Goal: Task Accomplishment & Management: Complete application form

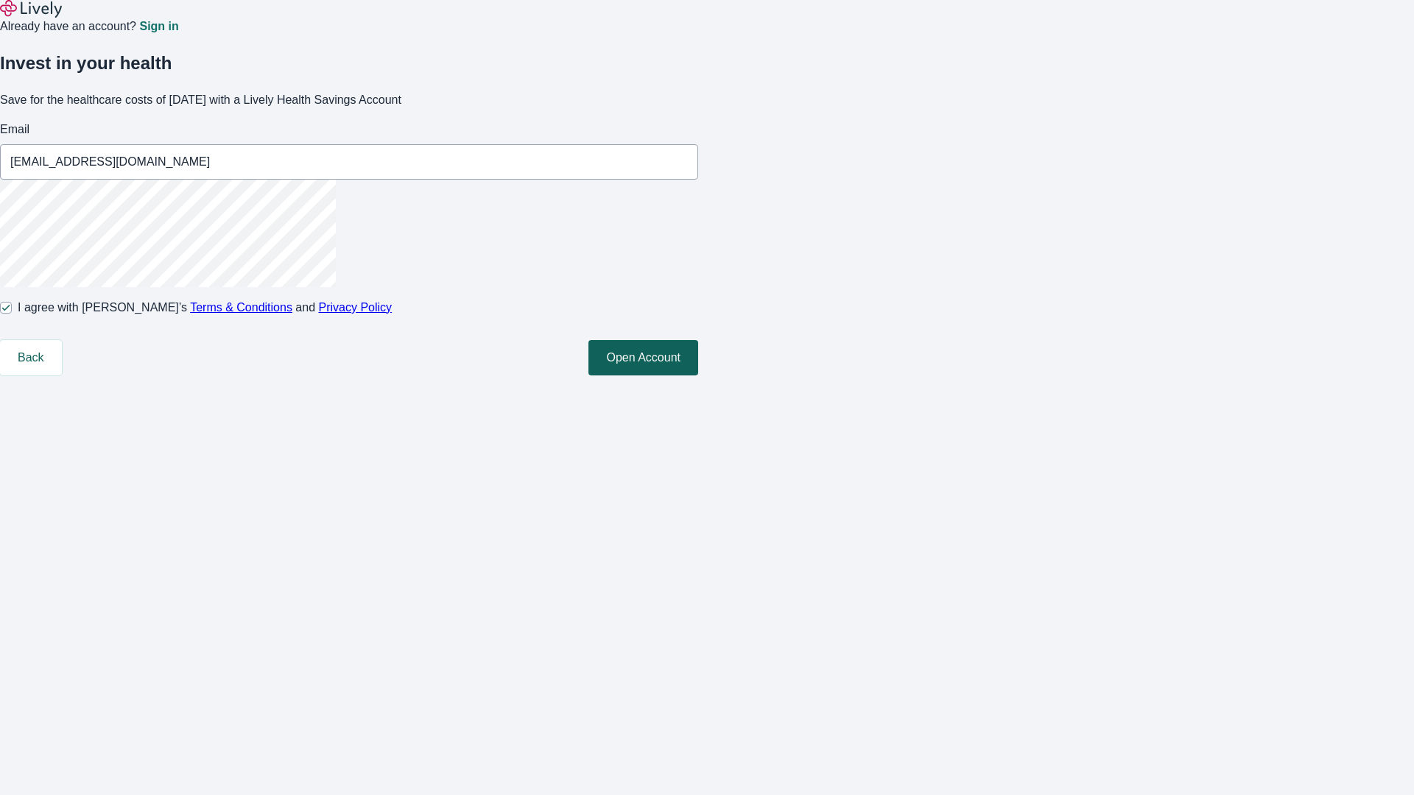
click at [698, 376] on button "Open Account" at bounding box center [643, 357] width 110 height 35
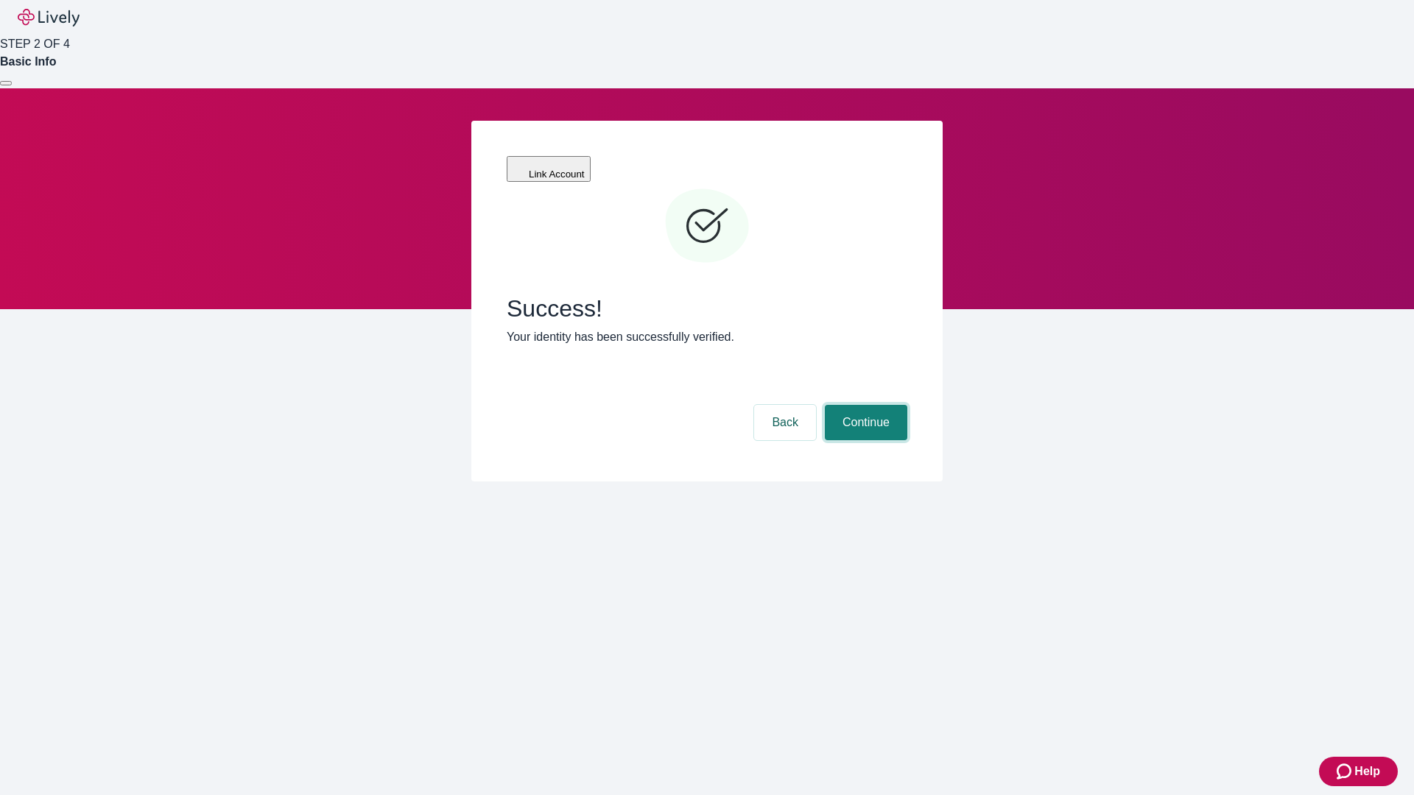
click at [864, 405] on button "Continue" at bounding box center [866, 422] width 82 height 35
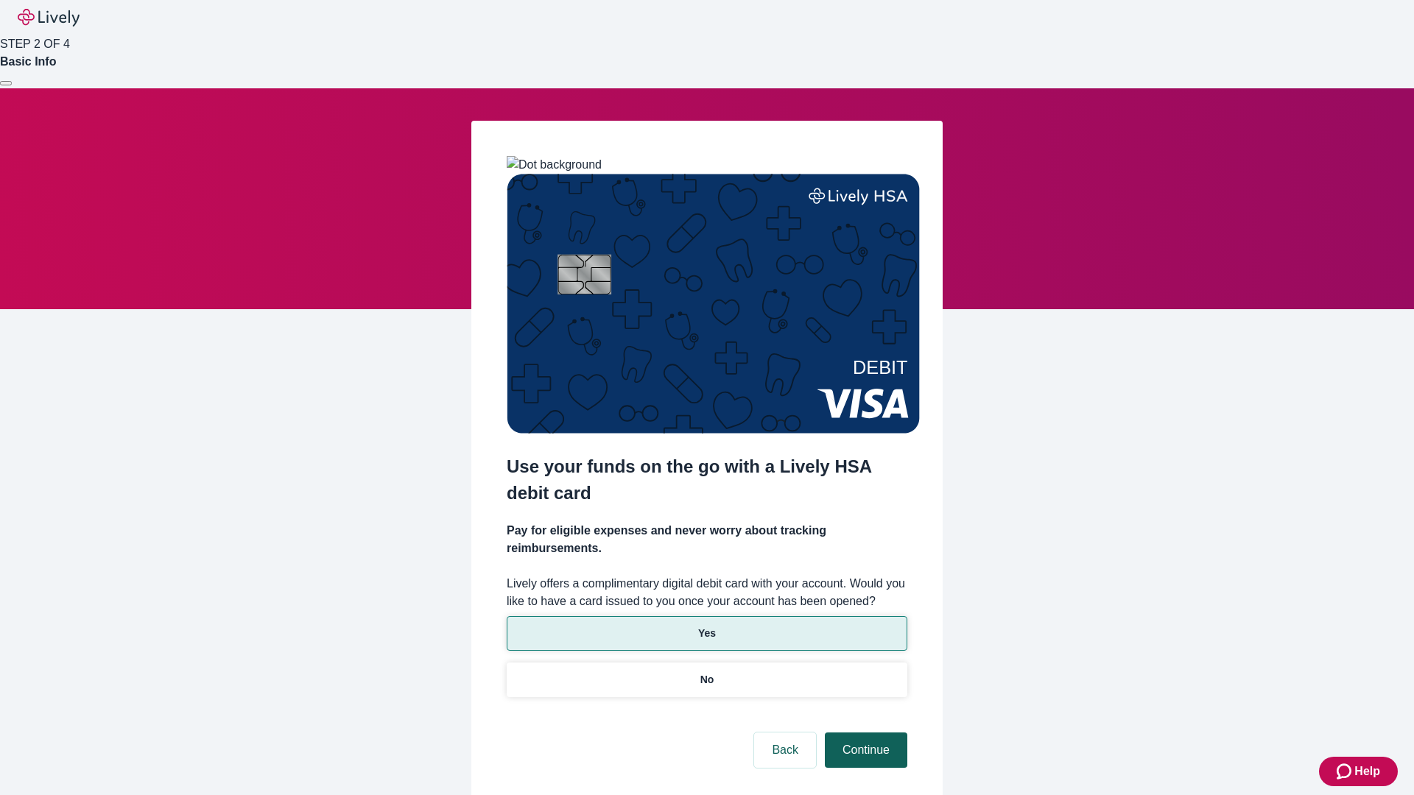
click at [706, 672] on p "No" at bounding box center [707, 679] width 14 height 15
click at [864, 733] on button "Continue" at bounding box center [866, 750] width 82 height 35
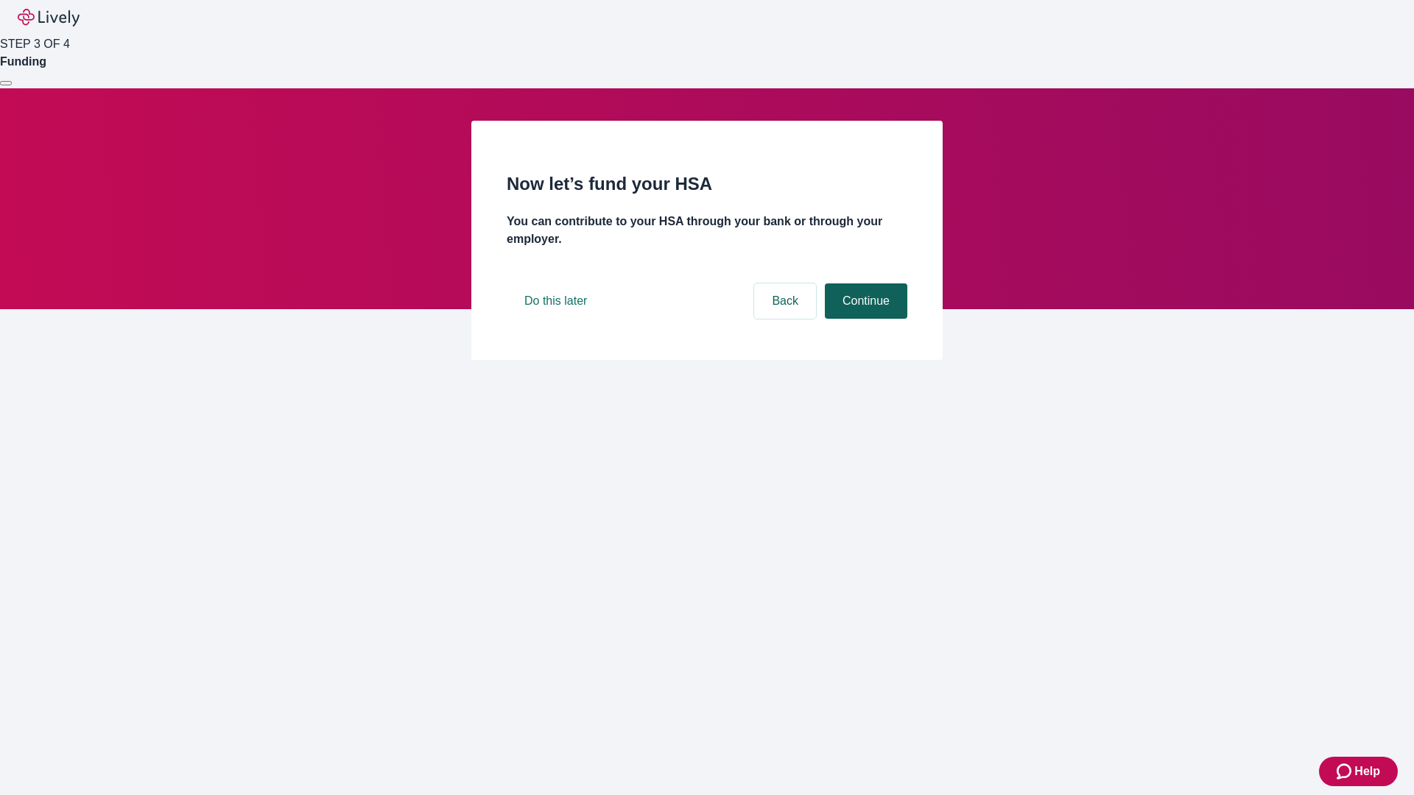
click at [864, 319] on button "Continue" at bounding box center [866, 301] width 82 height 35
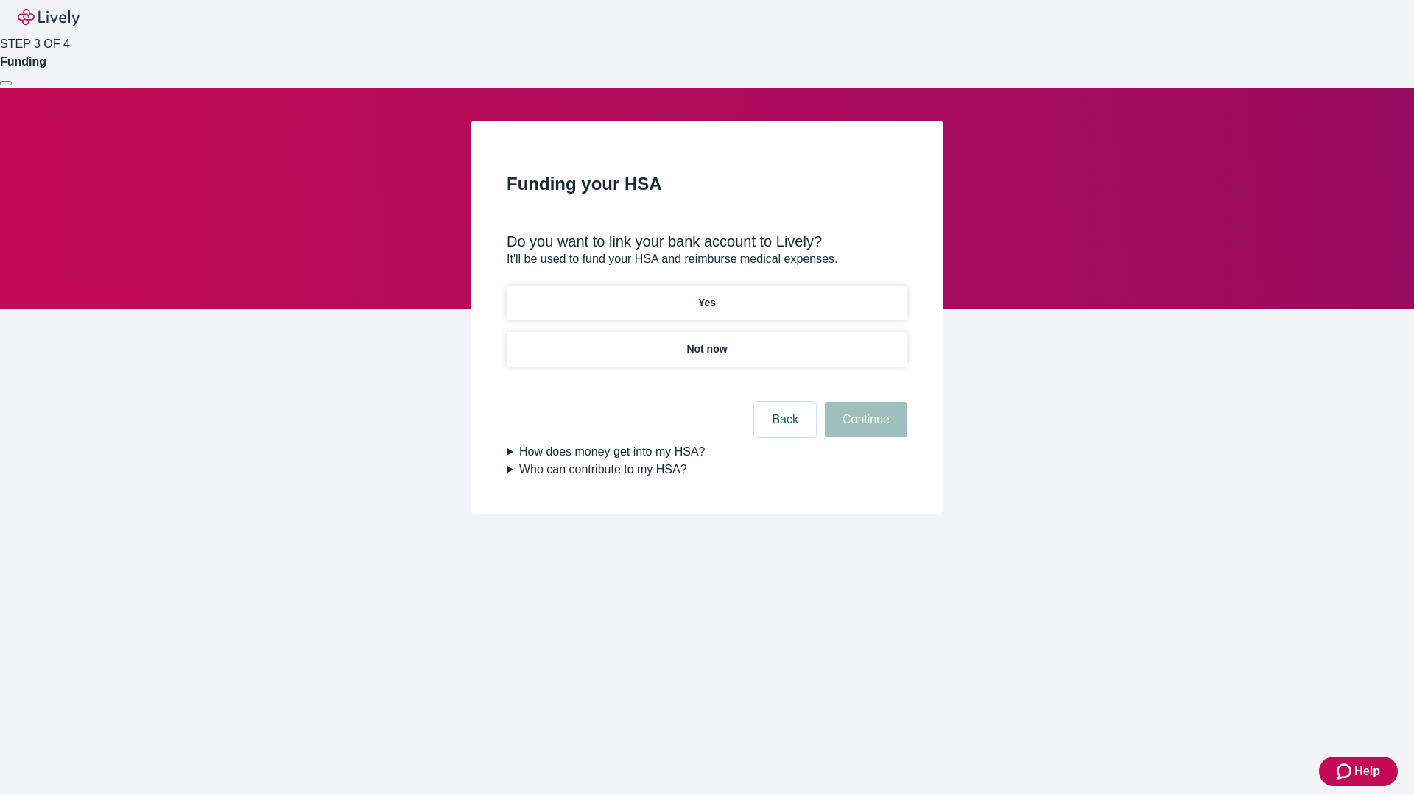
click at [706, 295] on p "Yes" at bounding box center [707, 302] width 18 height 15
click at [864, 402] on button "Continue" at bounding box center [866, 419] width 82 height 35
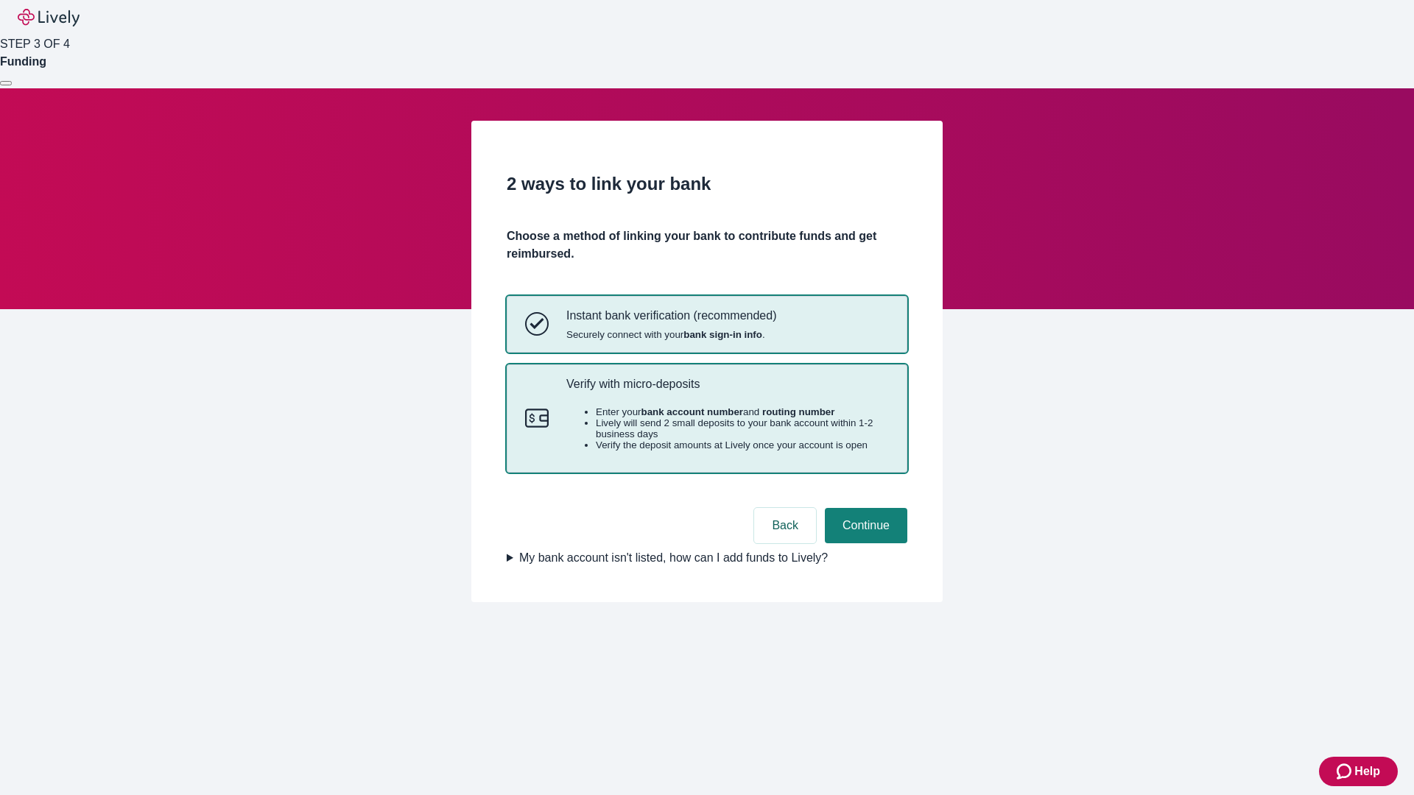
click at [727, 391] on p "Verify with micro-deposits" at bounding box center [727, 384] width 323 height 14
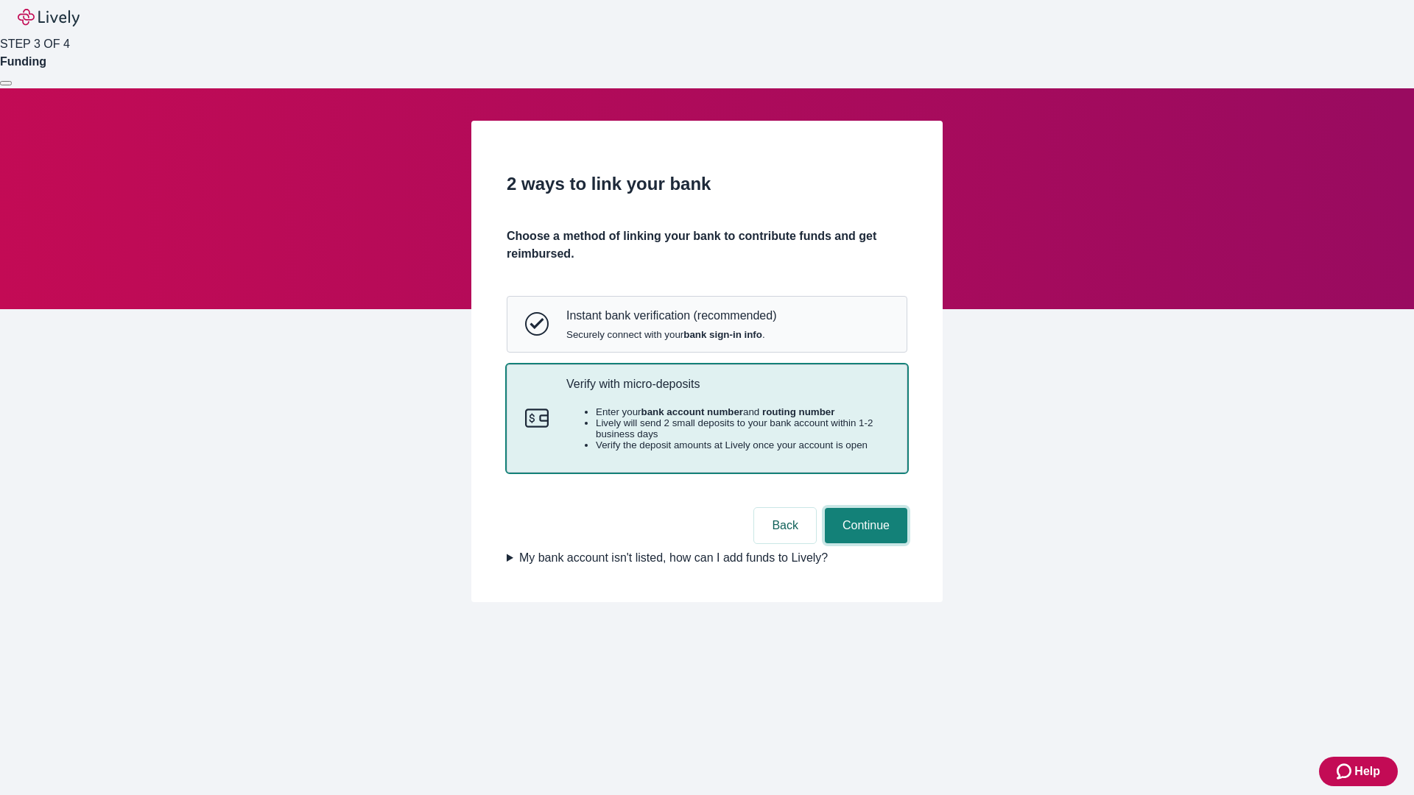
click at [864, 543] on button "Continue" at bounding box center [866, 525] width 82 height 35
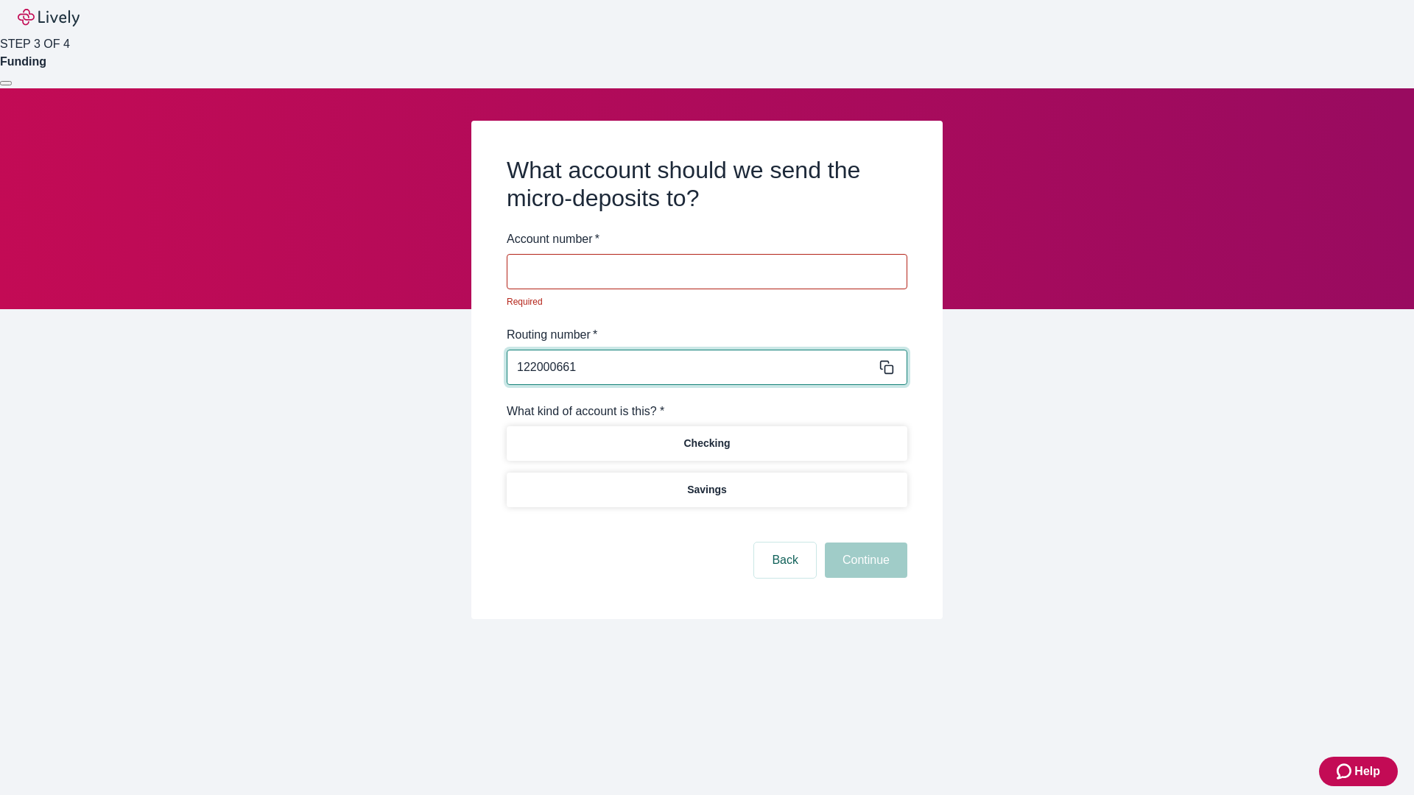
type input "122000661"
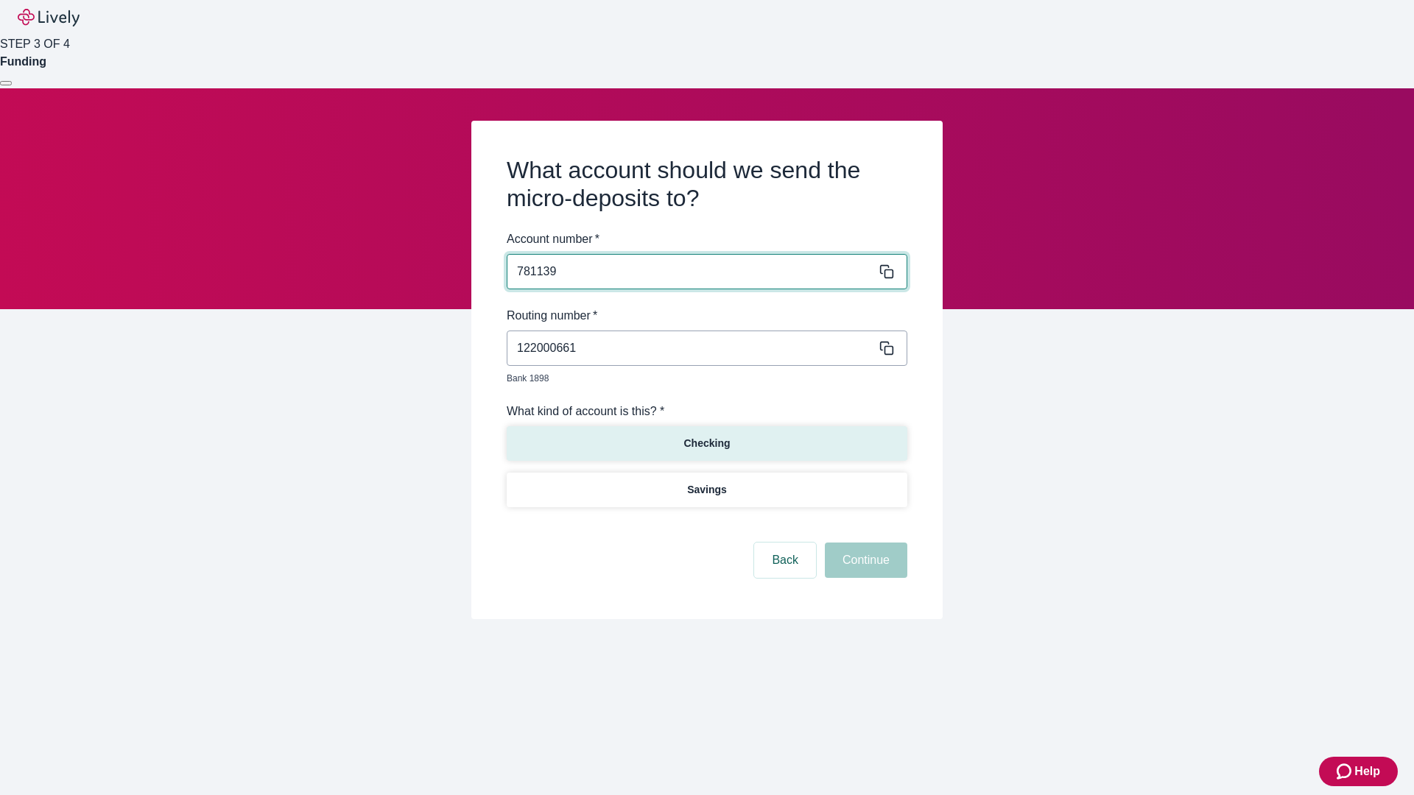
type input "781139"
click at [706, 436] on p "Checking" at bounding box center [706, 443] width 46 height 15
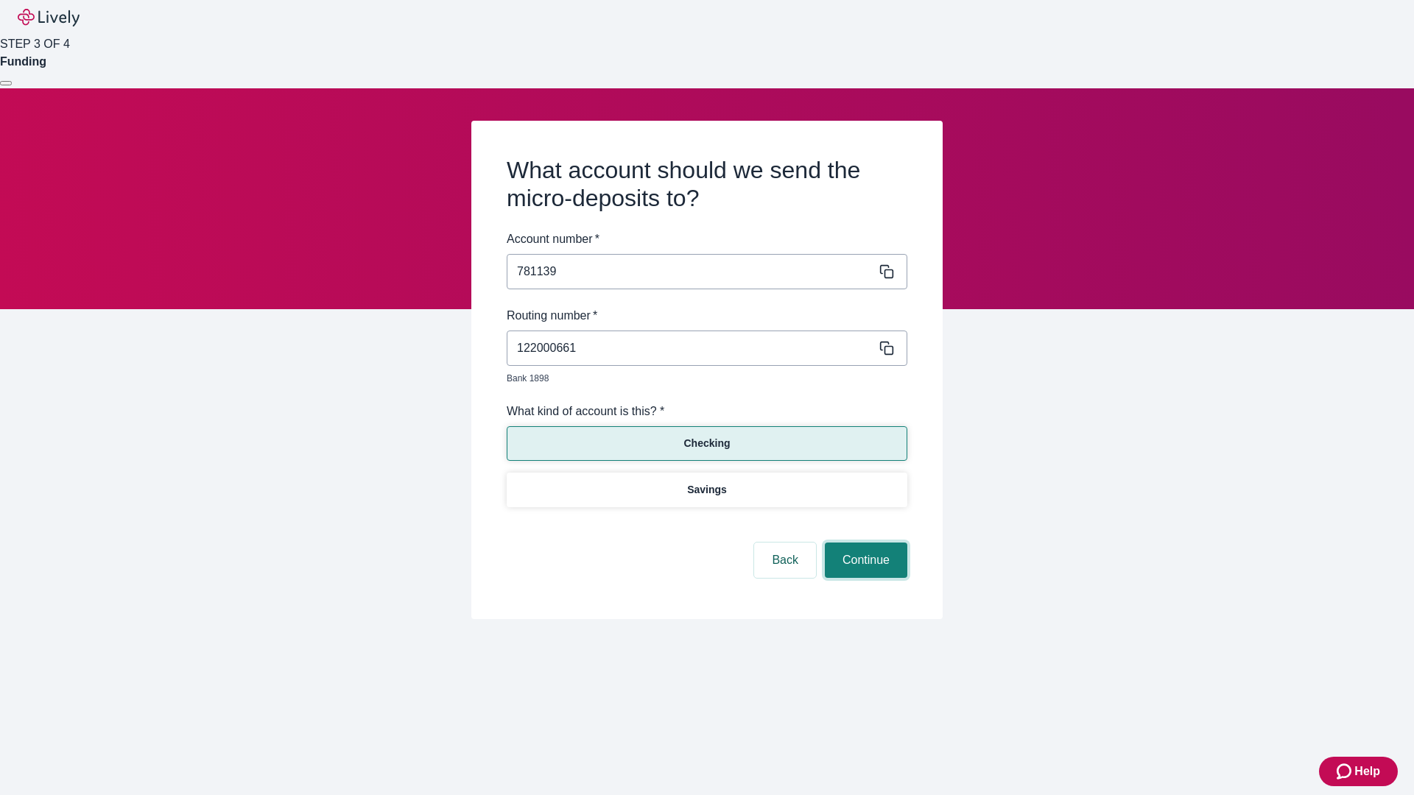
click at [864, 543] on button "Continue" at bounding box center [866, 560] width 82 height 35
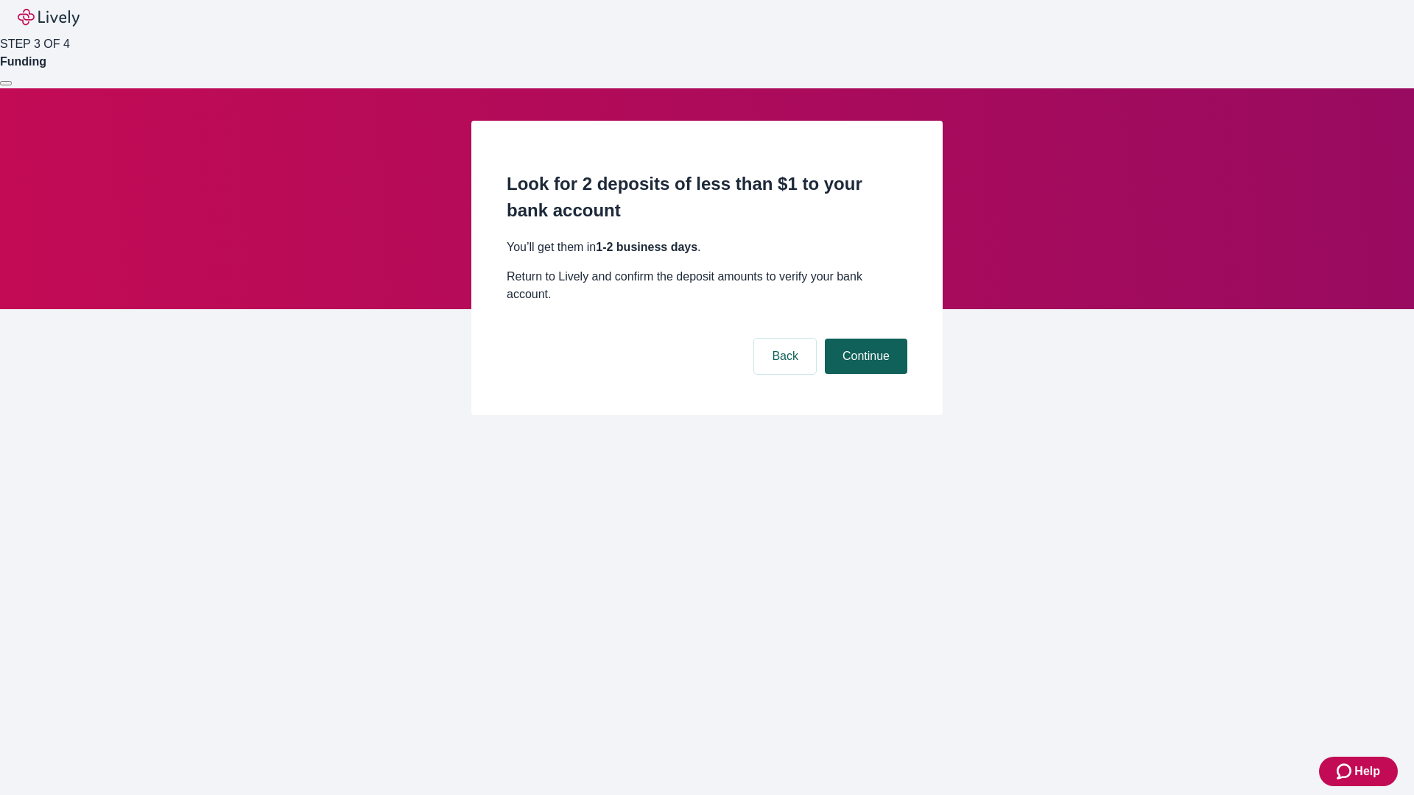
click at [864, 339] on button "Continue" at bounding box center [866, 356] width 82 height 35
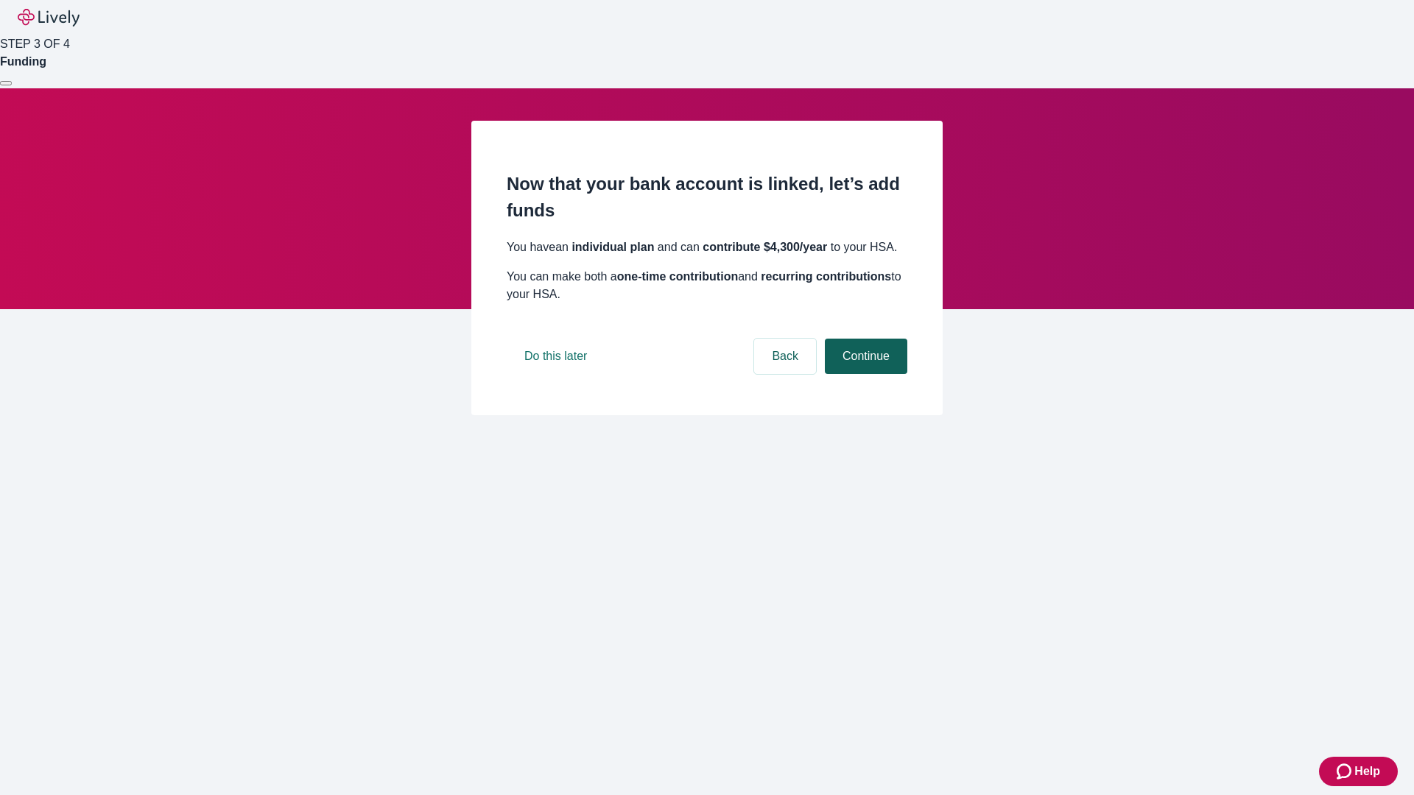
click at [864, 374] on button "Continue" at bounding box center [866, 356] width 82 height 35
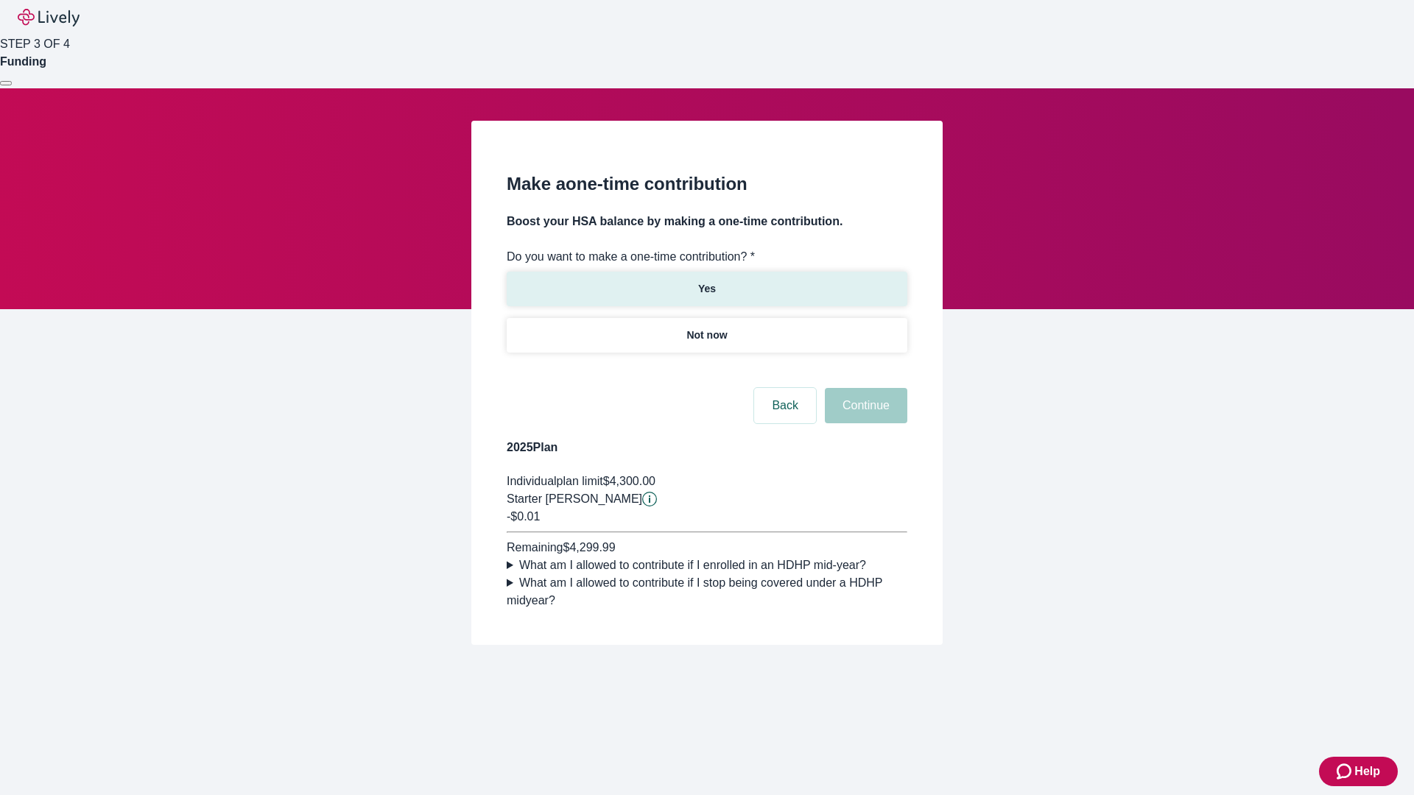
click at [706, 281] on p "Yes" at bounding box center [707, 288] width 18 height 15
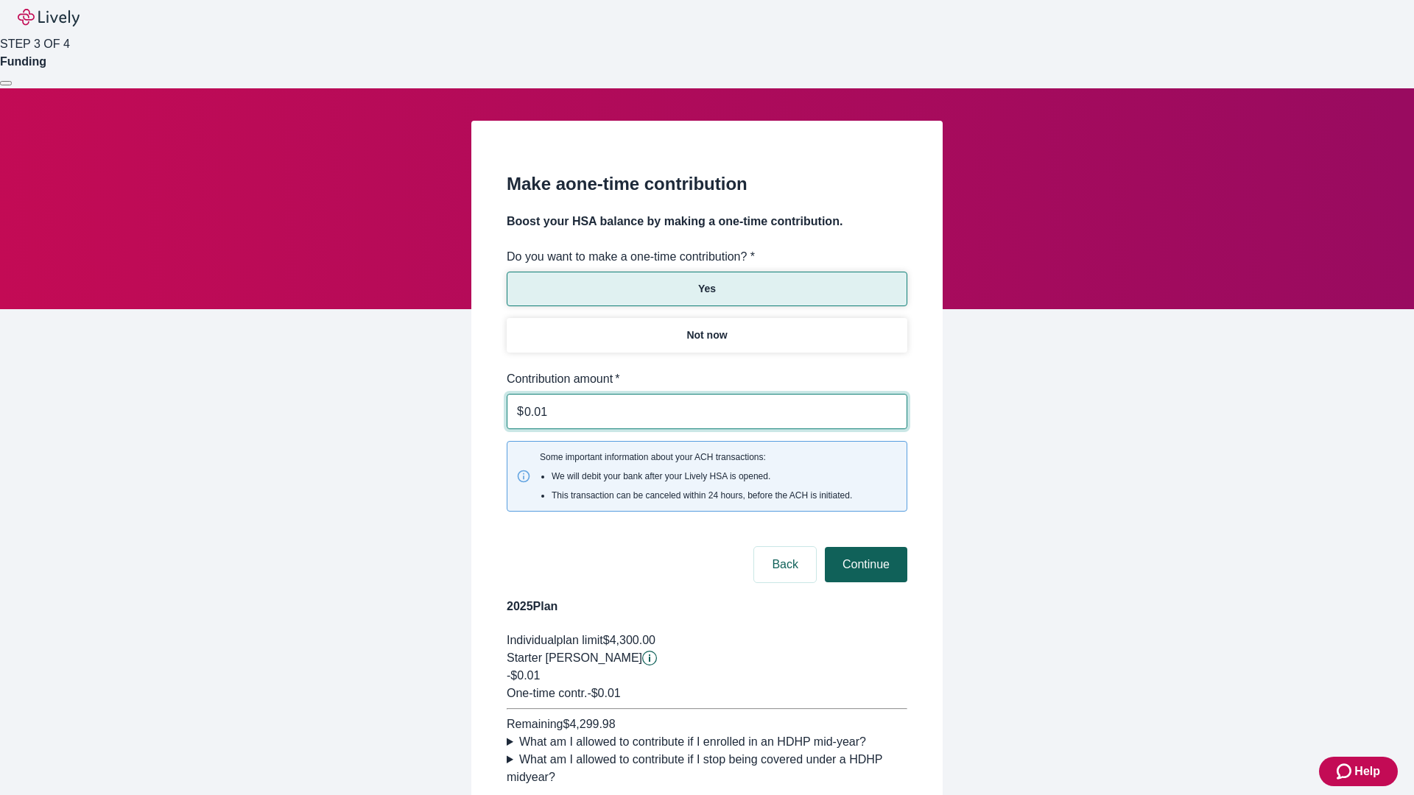
type input "0.01"
click at [864, 547] on button "Continue" at bounding box center [866, 564] width 82 height 35
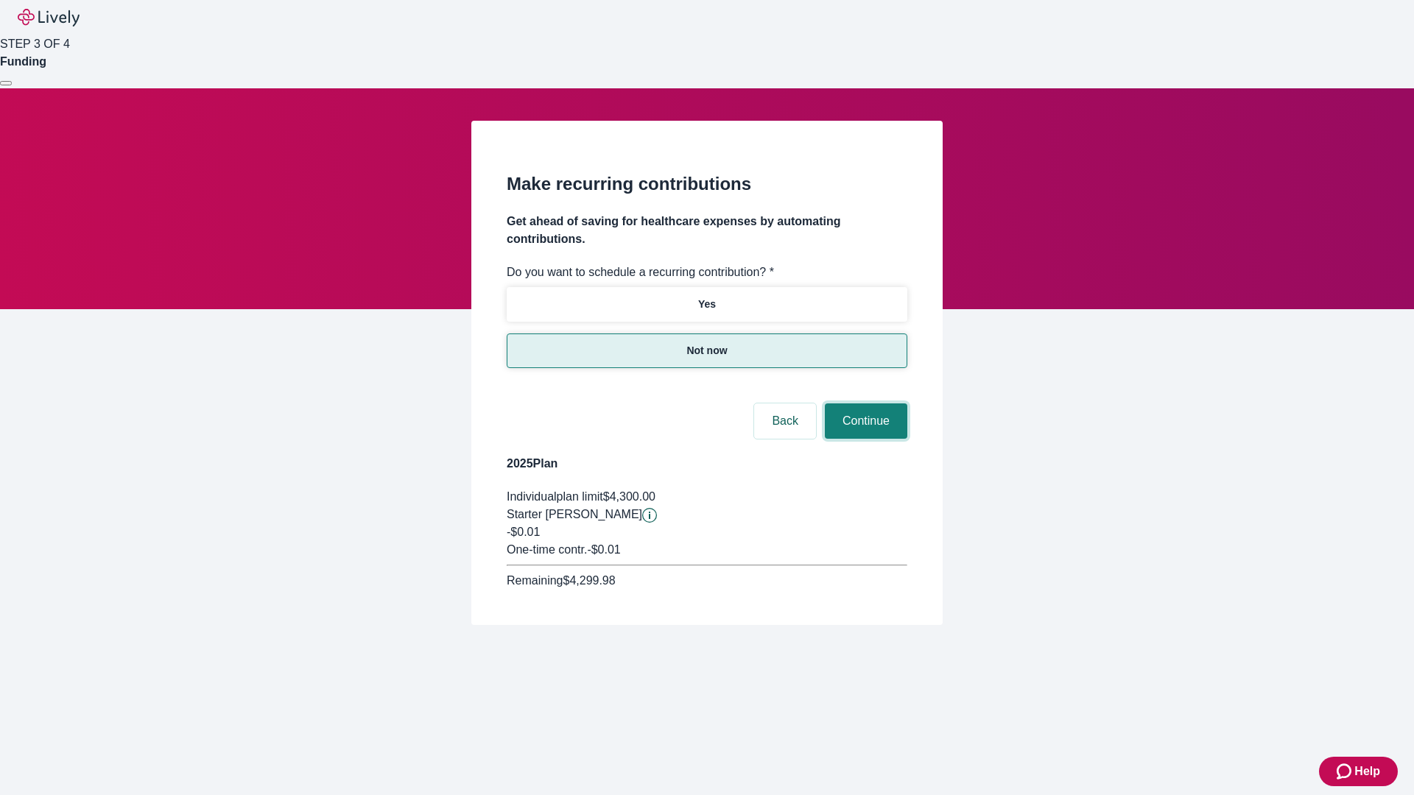
click at [864, 404] on button "Continue" at bounding box center [866, 421] width 82 height 35
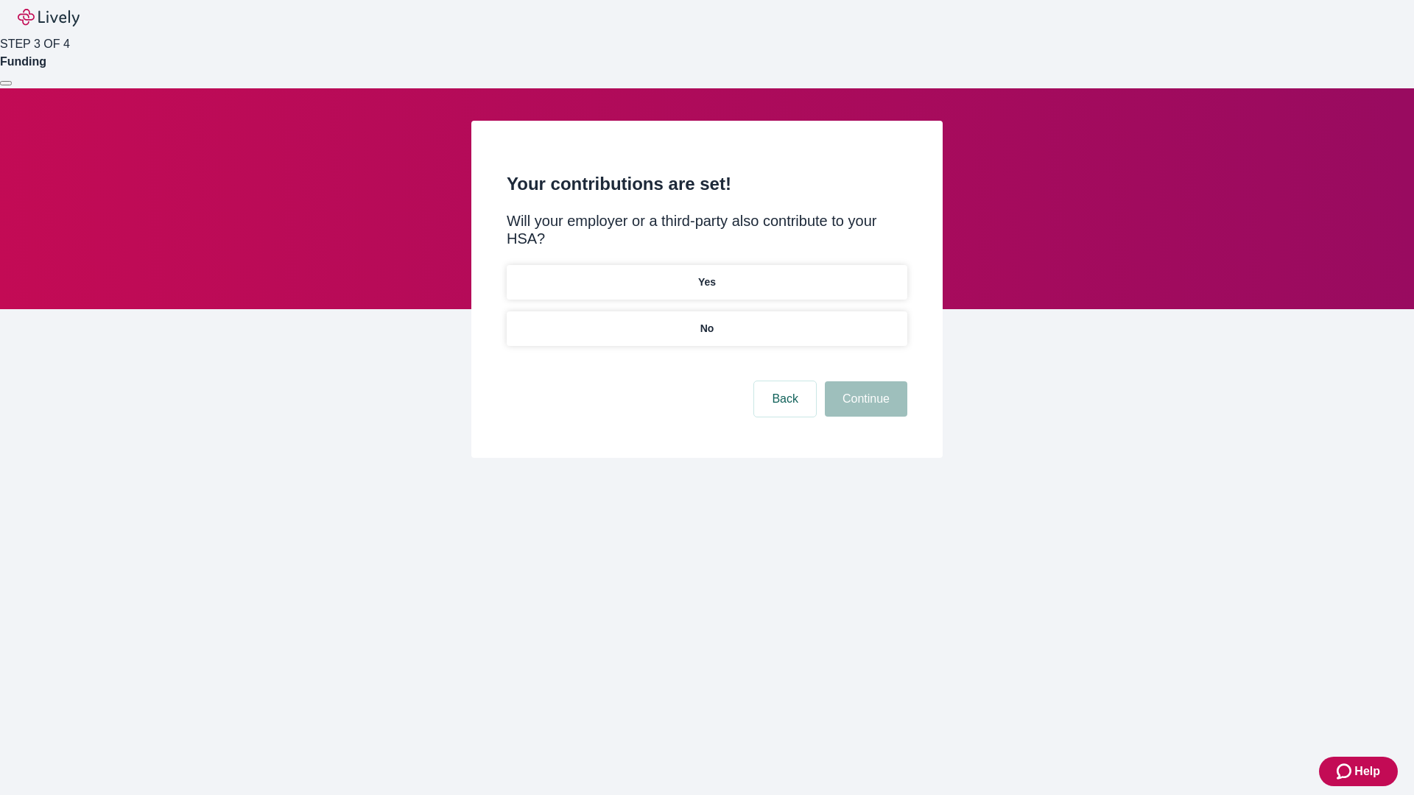
click at [706, 321] on p "No" at bounding box center [707, 328] width 14 height 15
click at [864, 381] on button "Continue" at bounding box center [866, 398] width 82 height 35
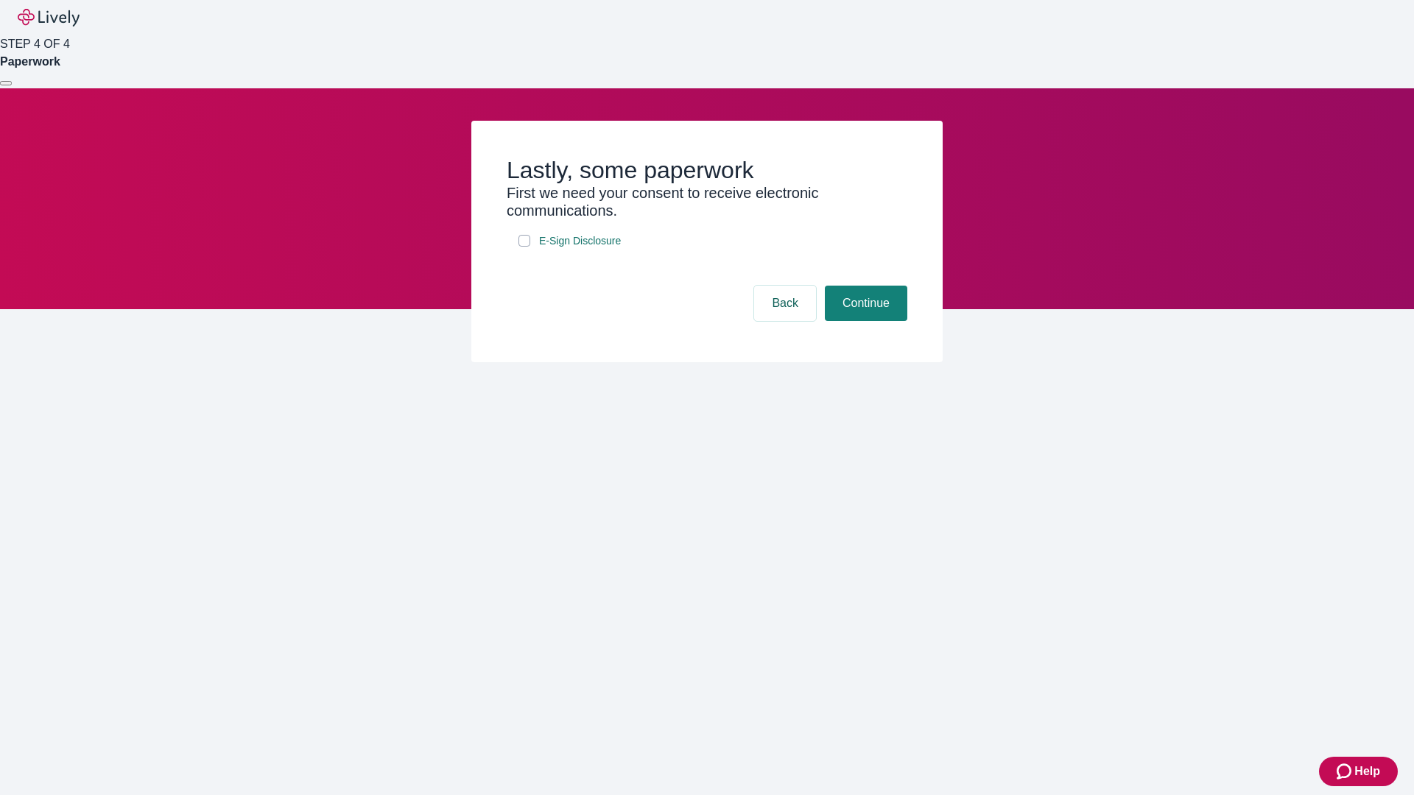
click at [524, 247] on input "E-Sign Disclosure" at bounding box center [524, 241] width 12 height 12
checkbox input "true"
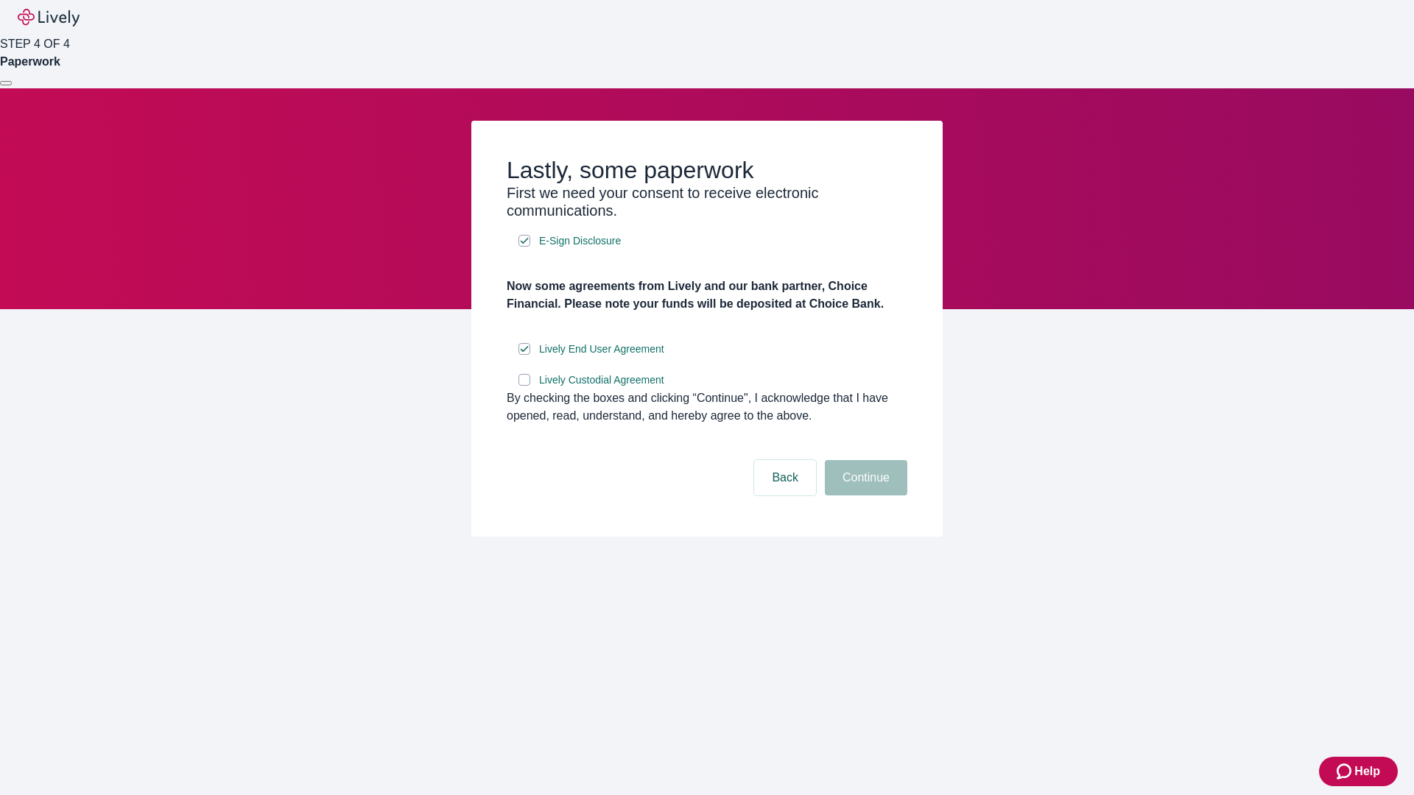
click at [524, 386] on input "Lively Custodial Agreement" at bounding box center [524, 380] width 12 height 12
checkbox input "true"
click at [864, 496] on button "Continue" at bounding box center [866, 477] width 82 height 35
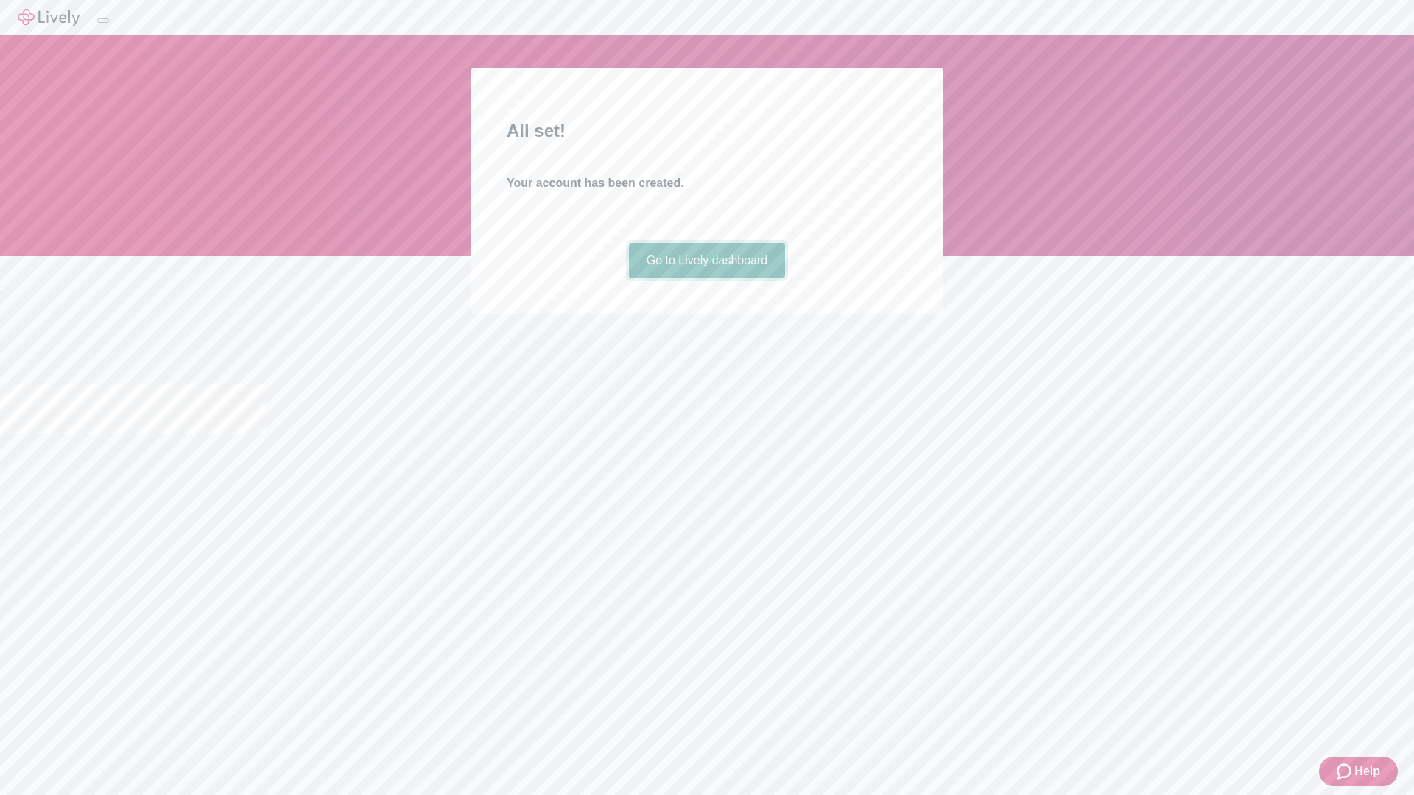
click at [706, 278] on link "Go to Lively dashboard" at bounding box center [707, 260] width 157 height 35
